Goal: Task Accomplishment & Management: Complete application form

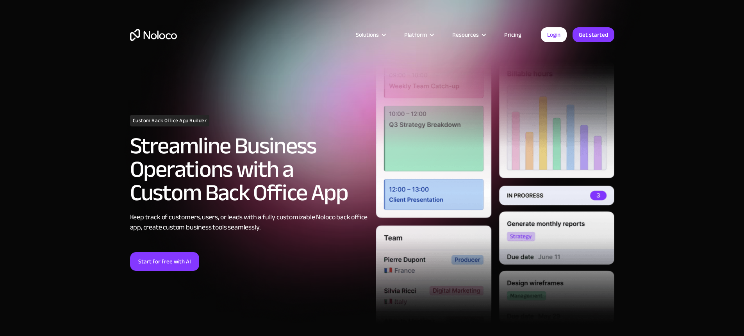
click at [512, 34] on link "Pricing" at bounding box center [512, 35] width 37 height 10
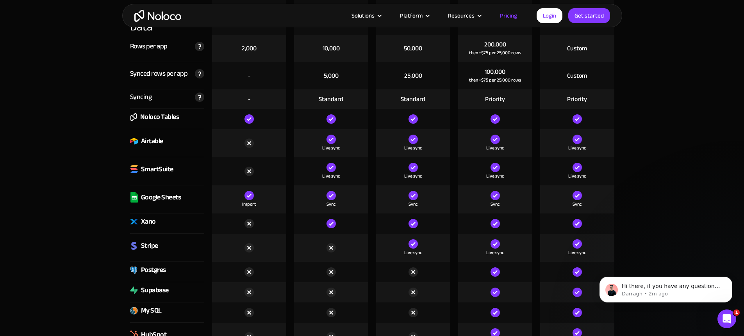
scroll to position [1115, 0]
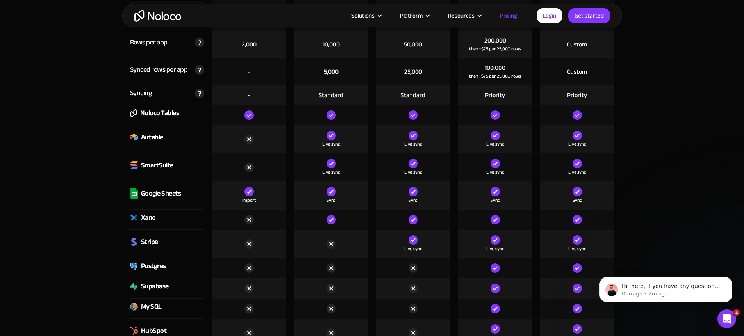
click at [139, 219] on div "Xano" at bounding box center [143, 218] width 26 height 12
click at [150, 138] on div "Airtable" at bounding box center [152, 138] width 22 height 12
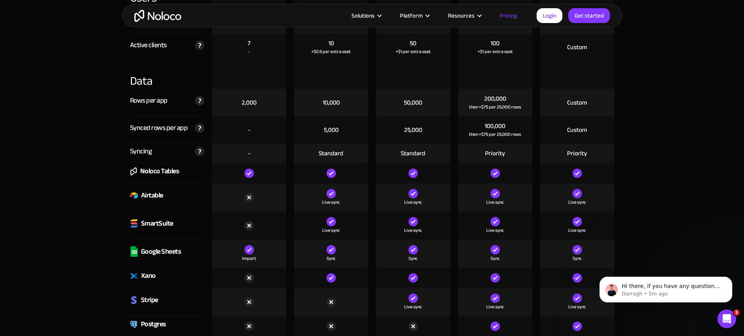
scroll to position [1062, 0]
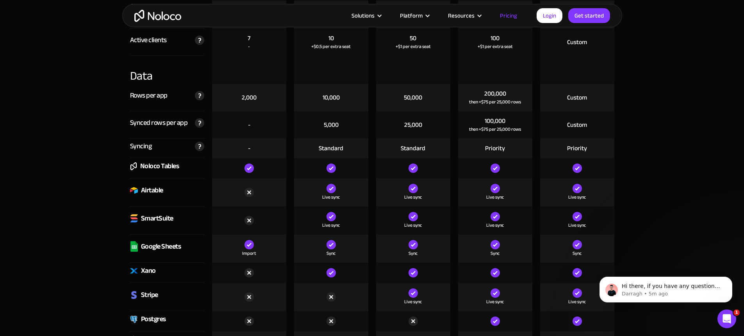
click at [151, 169] on div "Noloco Tables" at bounding box center [159, 166] width 39 height 12
drag, startPoint x: 180, startPoint y: 169, endPoint x: 133, endPoint y: 167, distance: 47.3
click at [133, 167] on div "Noloco Tables" at bounding box center [167, 168] width 74 height 20
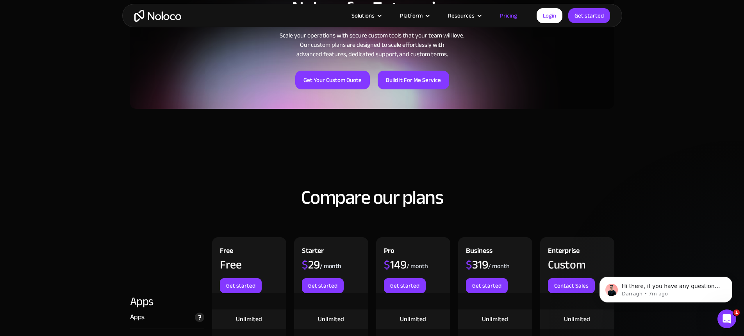
scroll to position [735, 0]
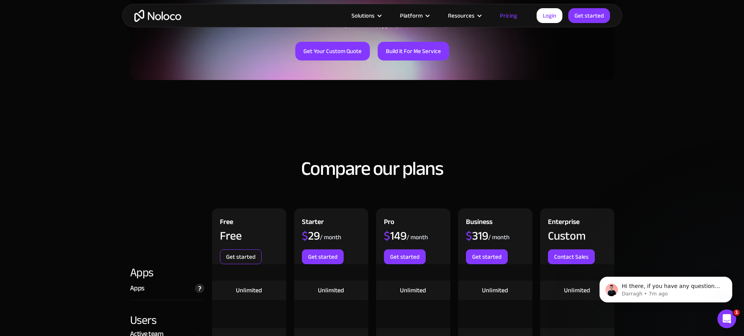
click at [233, 259] on link "Get started" at bounding box center [241, 256] width 42 height 15
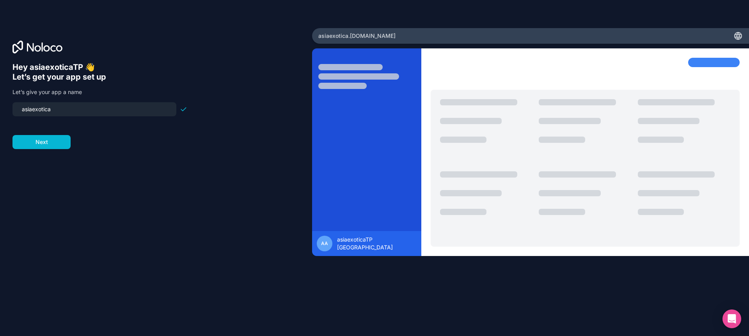
click at [71, 106] on input "asiaexotica" at bounding box center [94, 109] width 155 height 11
drag, startPoint x: 51, startPoint y: 107, endPoint x: 7, endPoint y: 107, distance: 44.1
click at [7, 107] on div "Hey asiaexoticaTP 👋 Let’s get your app set up Let’s give your app a name asiaex…" at bounding box center [156, 168] width 312 height 280
type input "optional-hkt"
click at [53, 146] on button "Next" at bounding box center [41, 142] width 58 height 14
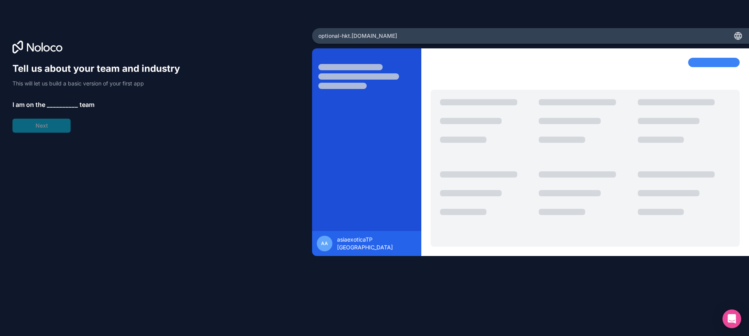
click at [81, 104] on span "team" at bounding box center [87, 104] width 15 height 9
click at [59, 106] on span "__________" at bounding box center [62, 104] width 31 height 9
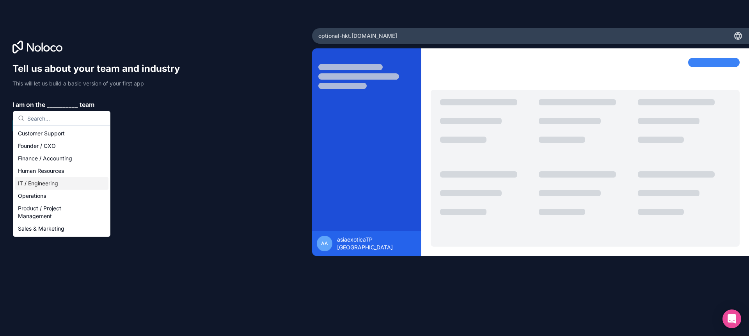
click at [46, 182] on div "IT / Engineering" at bounding box center [62, 183] width 94 height 12
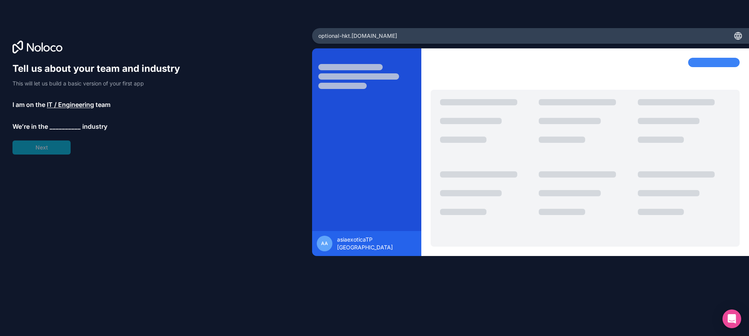
click at [70, 128] on span "__________" at bounding box center [65, 126] width 31 height 9
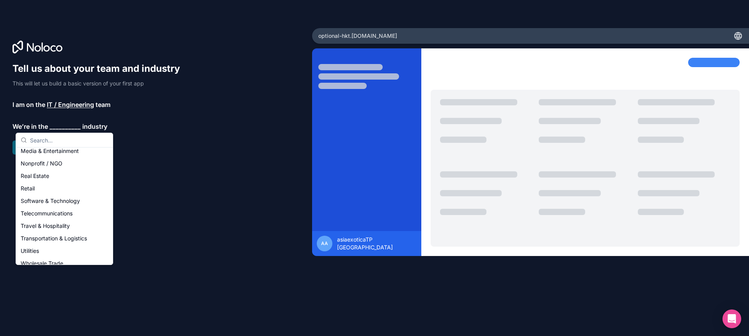
scroll to position [142, 0]
click at [54, 223] on div "Travel & Hospitality" at bounding box center [65, 225] width 94 height 12
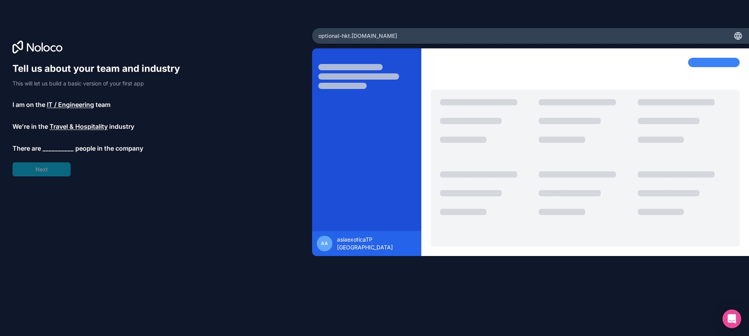
click at [53, 149] on span "__________" at bounding box center [58, 148] width 31 height 9
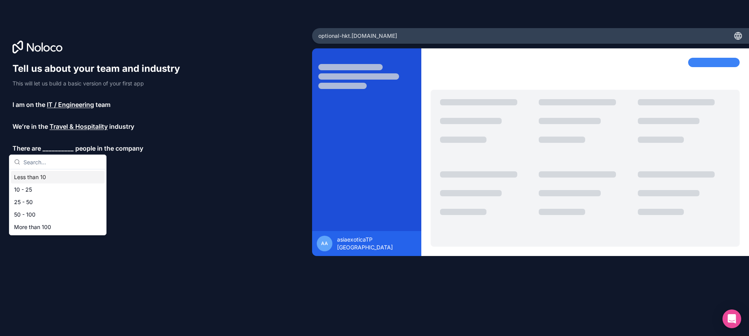
click at [39, 178] on div "Less than 10" at bounding box center [58, 177] width 94 height 12
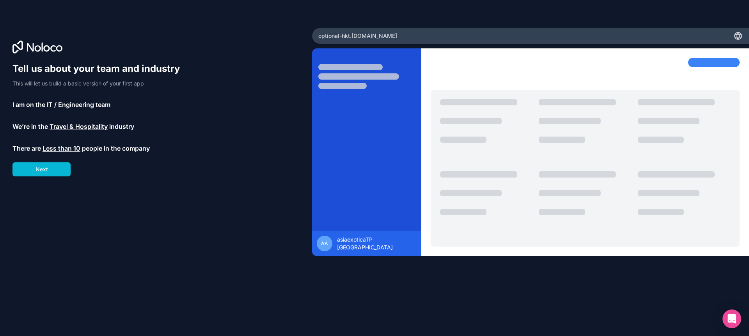
click at [64, 146] on span "Less than 10" at bounding box center [62, 148] width 38 height 9
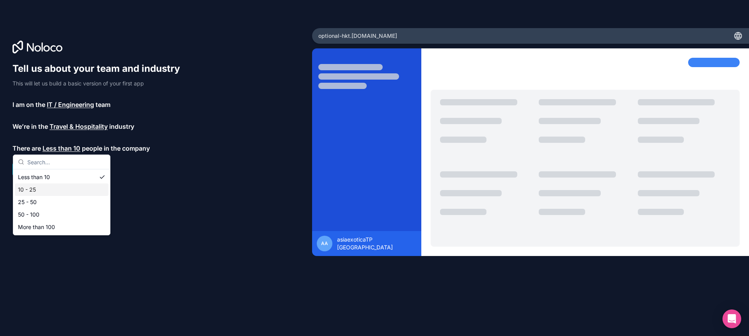
drag, startPoint x: 33, startPoint y: 189, endPoint x: 37, endPoint y: 183, distance: 6.9
click at [33, 189] on div "10 - 25" at bounding box center [62, 189] width 94 height 12
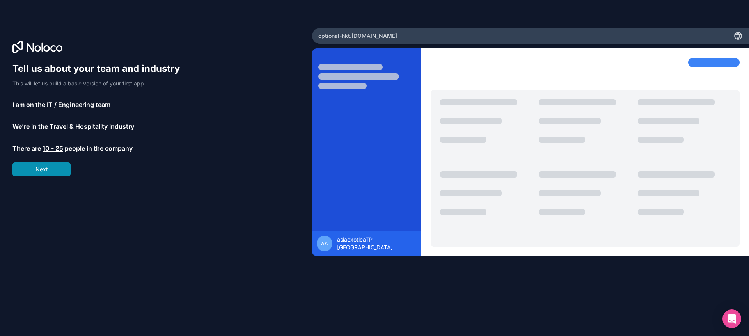
click at [39, 166] on button "Next" at bounding box center [41, 169] width 58 height 14
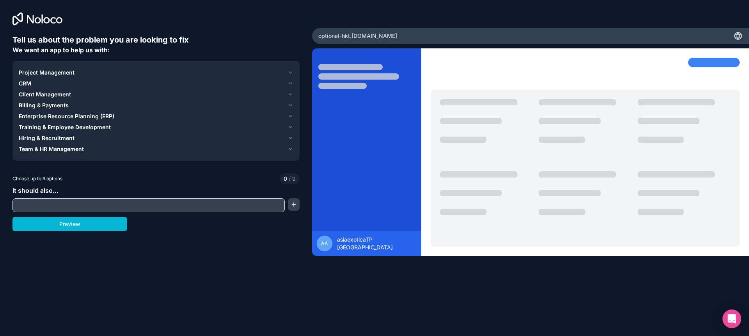
click at [101, 203] on input "text" at bounding box center [148, 205] width 269 height 11
click at [192, 235] on div "Tell us about the problem you are looking to fix We want an app to help us with…" at bounding box center [155, 150] width 287 height 233
click at [38, 78] on div "Project Management CRM Client Management Billing & Payments Enterprise Resource…" at bounding box center [156, 110] width 275 height 87
click at [37, 89] on button "Client Management" at bounding box center [156, 94] width 275 height 11
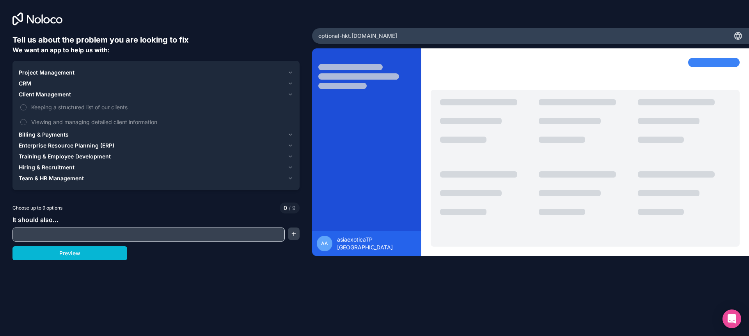
click at [47, 89] on button "Client Management" at bounding box center [156, 94] width 275 height 11
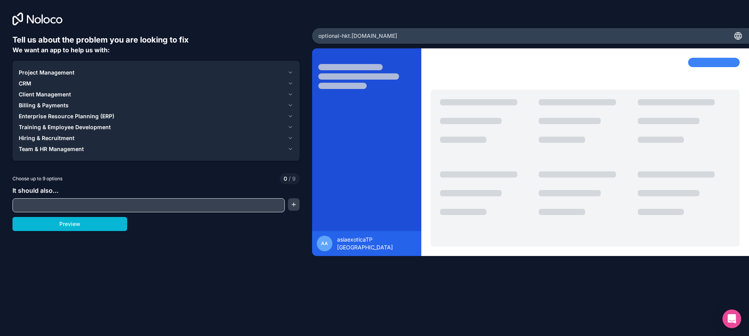
click at [57, 103] on span "Billing & Payments" at bounding box center [44, 105] width 50 height 8
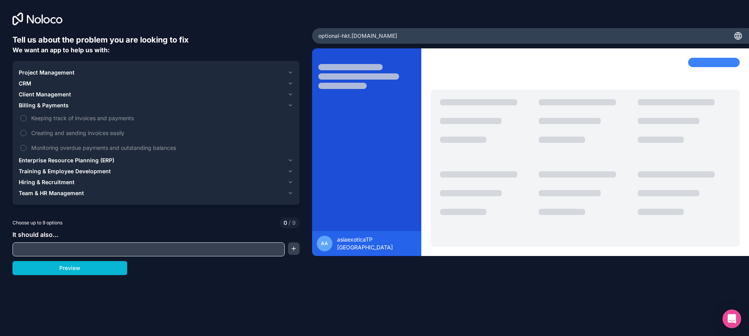
click at [57, 103] on span "Billing & Payments" at bounding box center [44, 105] width 50 height 8
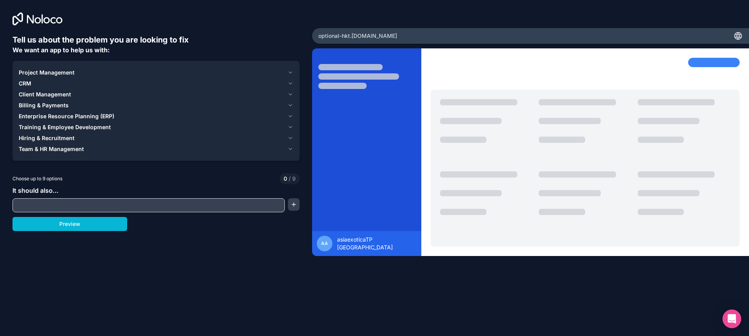
click at [72, 116] on span "Enterprise Resource Planning (ERP)" at bounding box center [67, 116] width 96 height 8
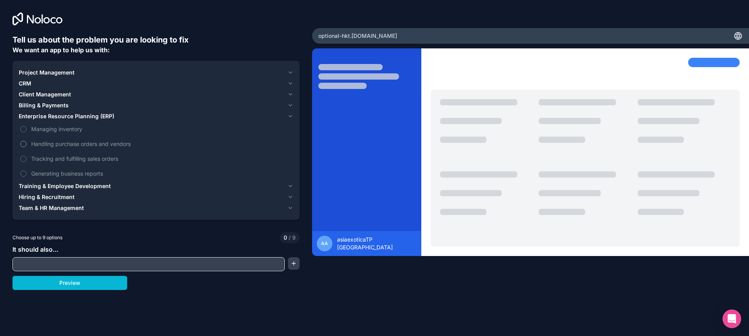
click at [104, 146] on span "Handling purchase orders and vendors" at bounding box center [161, 144] width 261 height 8
click at [27, 146] on button "Handling purchase orders and vendors" at bounding box center [23, 144] width 6 height 6
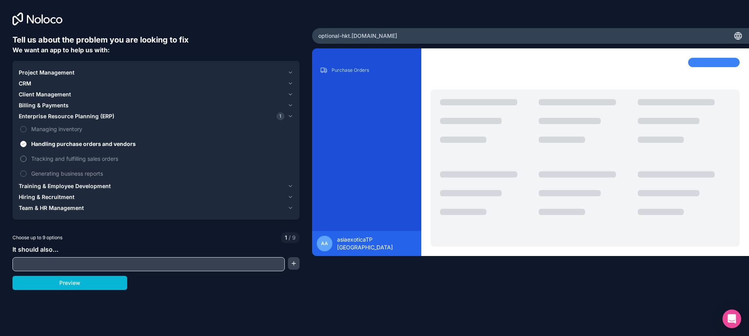
click at [80, 162] on span "Tracking and fulfilling sales orders" at bounding box center [161, 159] width 261 height 8
click at [27, 162] on button "Tracking and fulfilling sales orders" at bounding box center [23, 159] width 6 height 6
click at [73, 176] on span "Generating business reports" at bounding box center [161, 173] width 261 height 8
click at [27, 176] on button "Generating business reports" at bounding box center [23, 174] width 6 height 6
click at [71, 131] on span "Managing inventory" at bounding box center [161, 129] width 261 height 8
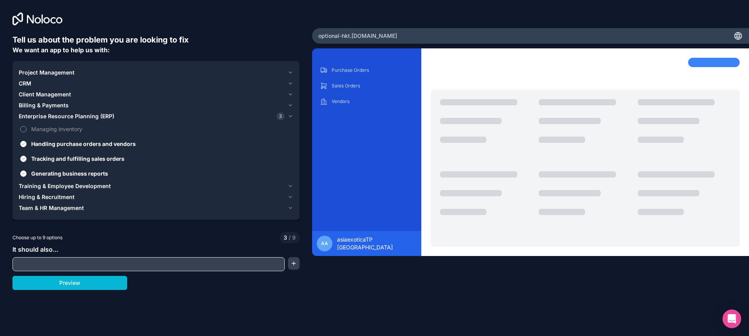
click at [27, 131] on button "Managing inventory" at bounding box center [23, 129] width 6 height 6
click at [61, 107] on span "Billing & Payments" at bounding box center [44, 105] width 50 height 8
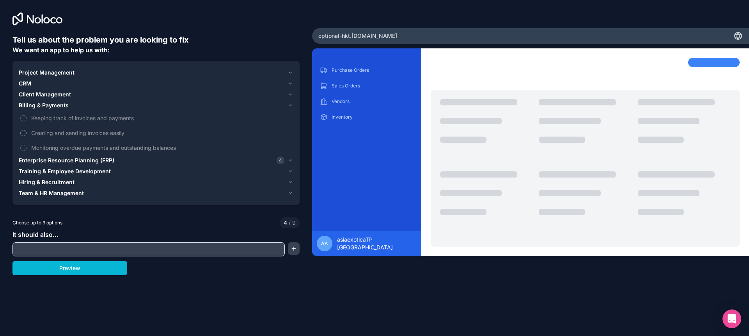
click at [69, 135] on span "Creating and sending invoices easily" at bounding box center [161, 133] width 261 height 8
click at [27, 135] on button "Creating and sending invoices easily" at bounding box center [23, 133] width 6 height 6
click at [130, 150] on span "Monitoring overdue payments and outstanding balances" at bounding box center [161, 148] width 261 height 8
click at [27, 150] on button "Monitoring overdue payments and outstanding balances" at bounding box center [23, 148] width 6 height 6
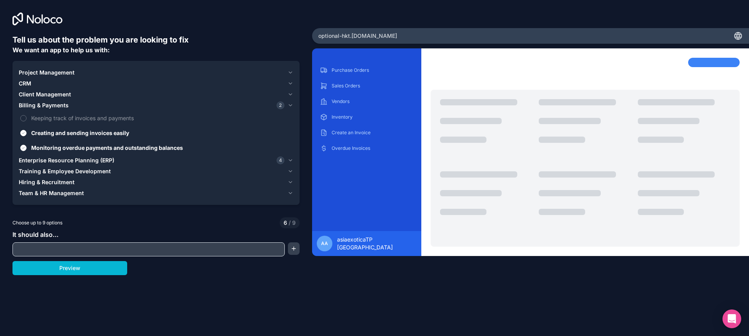
click at [56, 96] on span "Client Management" at bounding box center [45, 95] width 52 height 8
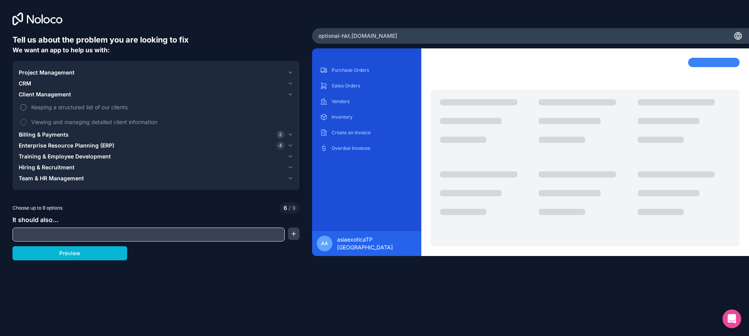
click at [91, 108] on span "Keeping a structured list of our clients" at bounding box center [161, 107] width 261 height 8
click at [27, 108] on button "Keeping a structured list of our clients" at bounding box center [23, 107] width 6 height 6
click at [52, 123] on span "Viewing and managing detailed client information" at bounding box center [161, 122] width 261 height 8
click at [27, 123] on button "Viewing and managing detailed client information" at bounding box center [23, 122] width 6 height 6
click at [37, 84] on div "CRM" at bounding box center [152, 84] width 266 height 8
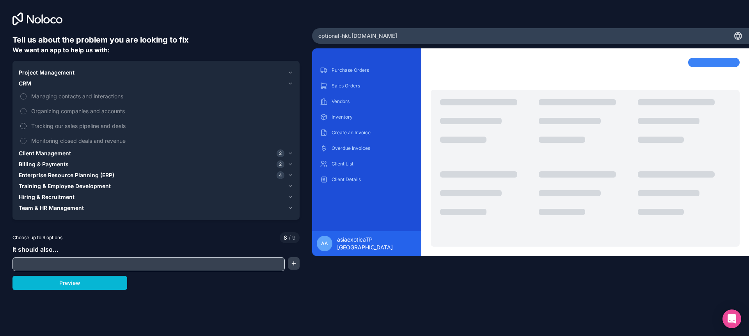
click at [93, 127] on span "Tracking our sales pipeline and deals" at bounding box center [161, 126] width 261 height 8
click at [27, 127] on button "Tracking our sales pipeline and deals" at bounding box center [23, 126] width 6 height 6
drag, startPoint x: 87, startPoint y: 142, endPoint x: 83, endPoint y: 128, distance: 15.1
click at [87, 142] on span "Monitoring closed deals and revenue" at bounding box center [161, 141] width 261 height 8
click at [54, 139] on span "Monitoring closed deals and revenue" at bounding box center [161, 141] width 261 height 8
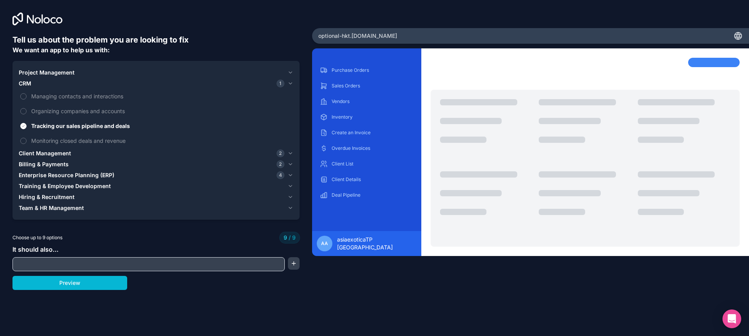
click at [54, 73] on span "Project Management" at bounding box center [47, 73] width 56 height 8
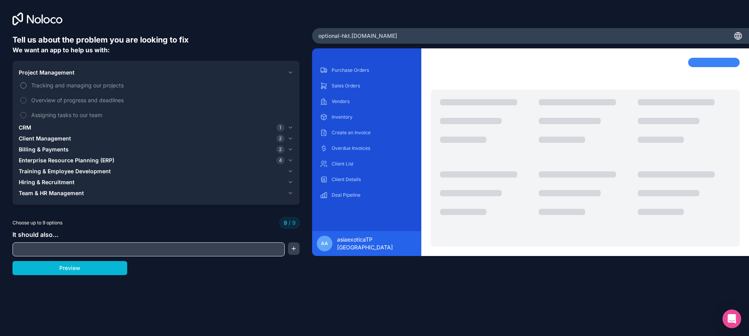
click at [81, 87] on span "Tracking and managing our projects" at bounding box center [161, 85] width 261 height 8
click at [57, 149] on span "Billing & Payments" at bounding box center [44, 150] width 50 height 8
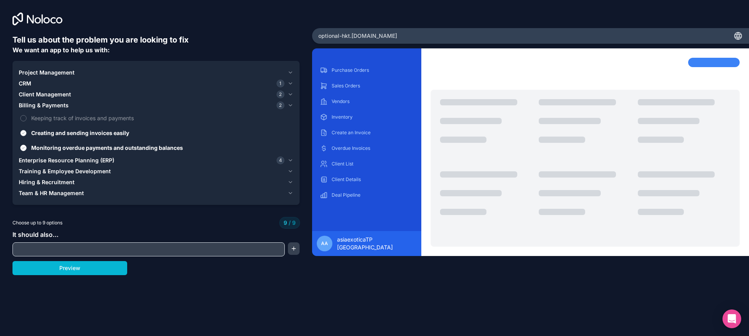
drag, startPoint x: 43, startPoint y: 136, endPoint x: 42, endPoint y: 140, distance: 4.5
click at [43, 136] on span "Creating and sending invoices easily" at bounding box center [161, 133] width 261 height 8
click at [27, 136] on button "Creating and sending invoices easily" at bounding box center [23, 133] width 6 height 6
click at [39, 147] on span "Monitoring overdue payments and outstanding balances" at bounding box center [161, 148] width 261 height 8
click at [27, 147] on button "Monitoring overdue payments and outstanding balances" at bounding box center [23, 148] width 6 height 6
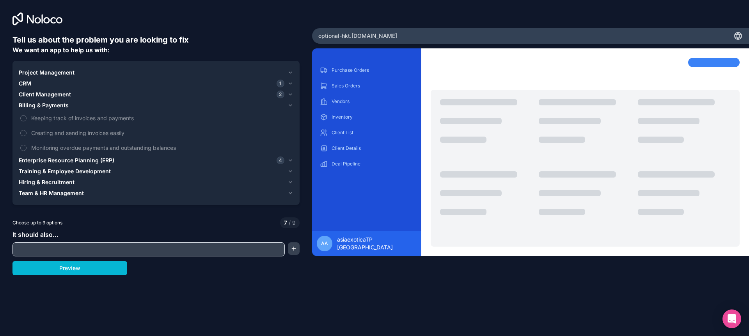
click at [35, 75] on span "Project Management" at bounding box center [47, 73] width 56 height 8
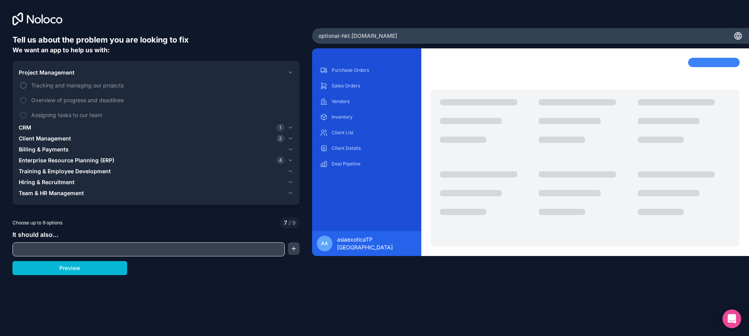
click at [44, 87] on span "Tracking and managing our projects" at bounding box center [161, 85] width 261 height 8
click at [27, 87] on button "Tracking and managing our projects" at bounding box center [23, 85] width 6 height 6
click at [40, 100] on span "Overview of progress and deadlines" at bounding box center [161, 100] width 261 height 8
click at [27, 100] on button "Overview of progress and deadlines" at bounding box center [23, 100] width 6 height 6
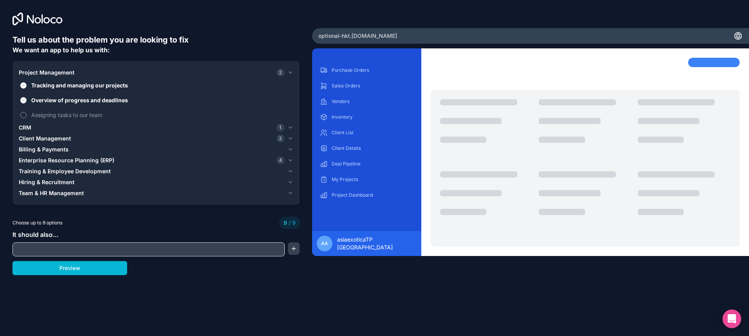
click at [39, 117] on span "Assigning tasks to our team" at bounding box center [161, 115] width 261 height 8
click at [58, 171] on span "Training & Employee Development" at bounding box center [65, 171] width 92 height 8
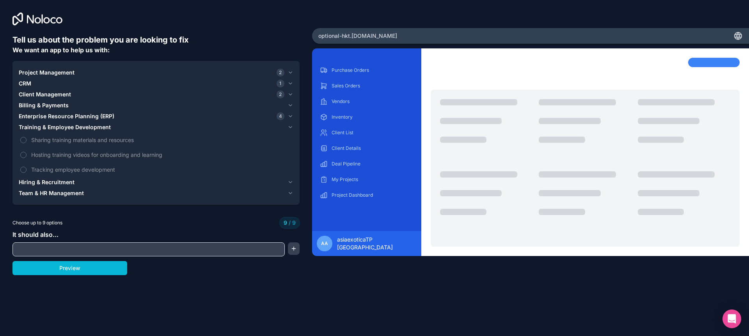
click at [60, 117] on span "Enterprise Resource Planning (ERP)" at bounding box center [67, 116] width 96 height 8
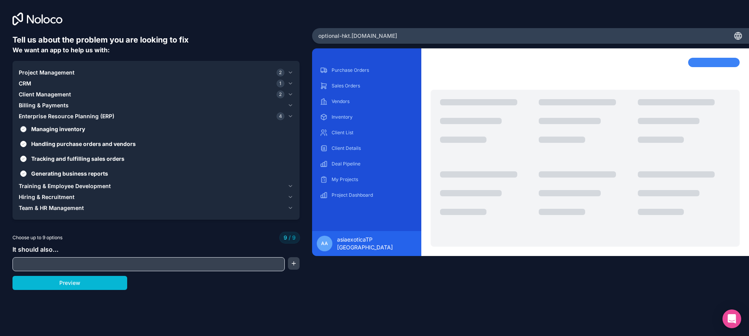
click at [64, 132] on span "Managing inventory" at bounding box center [161, 129] width 261 height 8
click at [27, 132] on button "Managing inventory" at bounding box center [23, 129] width 6 height 6
click at [64, 131] on span "Managing inventory" at bounding box center [161, 129] width 261 height 8
click at [27, 131] on button "Managing inventory" at bounding box center [23, 129] width 6 height 6
click at [64, 131] on span "Managing inventory" at bounding box center [161, 129] width 261 height 8
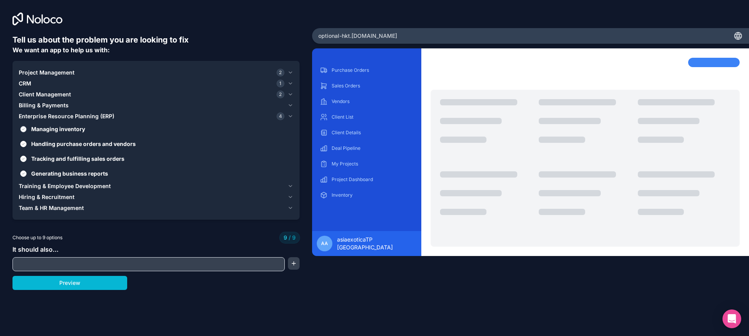
click at [27, 131] on button "Managing inventory" at bounding box center [23, 129] width 6 height 6
click at [48, 71] on span "Project Management" at bounding box center [47, 73] width 56 height 8
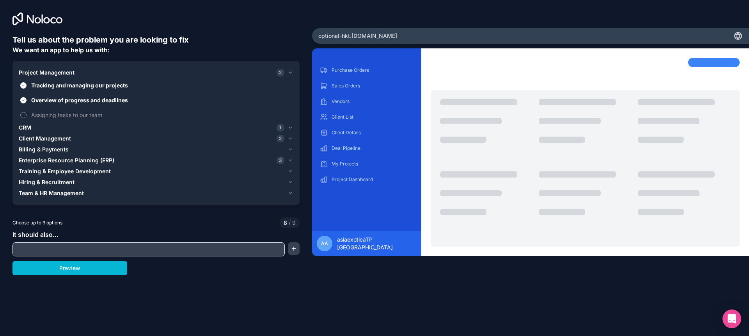
click at [51, 115] on span "Assigning tasks to our team" at bounding box center [161, 115] width 261 height 8
click at [27, 115] on button "Assigning tasks to our team" at bounding box center [23, 115] width 6 height 6
click at [53, 247] on input "text" at bounding box center [148, 249] width 269 height 11
click at [206, 281] on div "Tell us about the problem you are looking to fix We want an app to help us with…" at bounding box center [374, 168] width 749 height 336
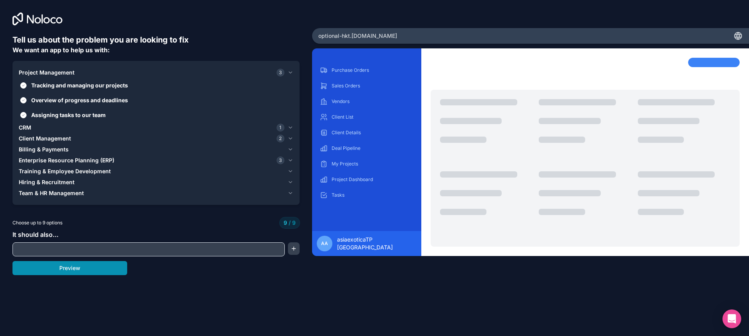
click at [75, 268] on button "Preview" at bounding box center [69, 268] width 115 height 14
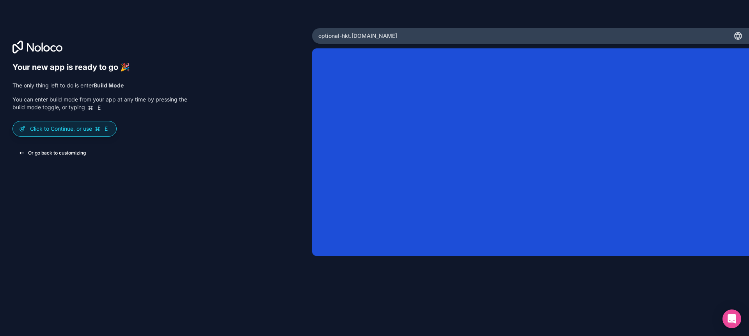
click at [24, 154] on button "Or go back to customizing" at bounding box center [52, 153] width 80 height 14
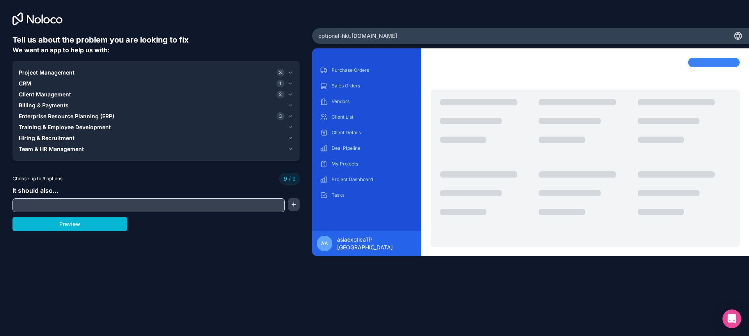
click at [126, 201] on input "text" at bounding box center [148, 205] width 269 height 11
click at [290, 205] on button "button" at bounding box center [294, 204] width 12 height 12
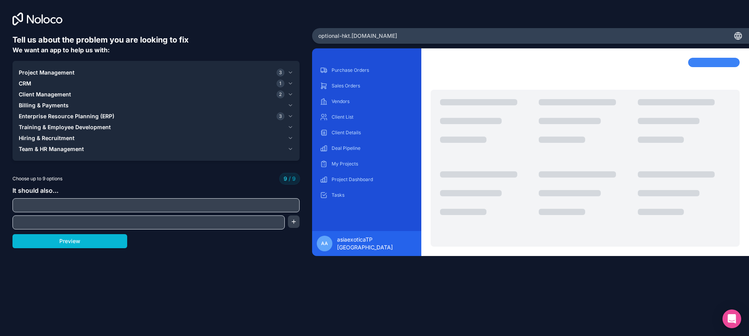
drag, startPoint x: 192, startPoint y: 180, endPoint x: 187, endPoint y: 182, distance: 5.2
click at [192, 180] on div "Choose up to 9 options 9 / 9" at bounding box center [155, 178] width 287 height 11
click at [204, 255] on div "Tell us about the problem you are looking to fix We want an app to help us with…" at bounding box center [155, 150] width 287 height 233
click at [96, 246] on button "Preview" at bounding box center [69, 241] width 115 height 14
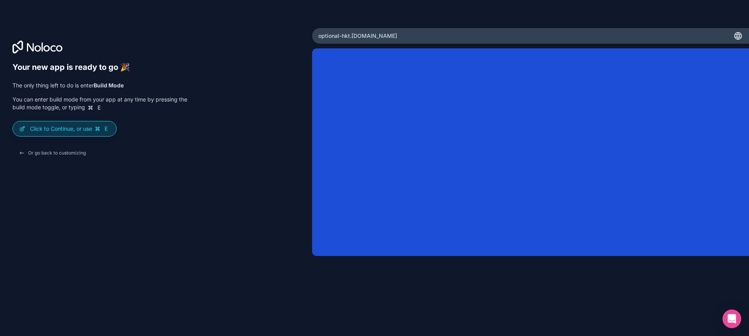
click at [80, 130] on p "Click to Continue, or use E" at bounding box center [70, 129] width 80 height 8
